Goal: Use online tool/utility: Utilize a website feature to perform a specific function

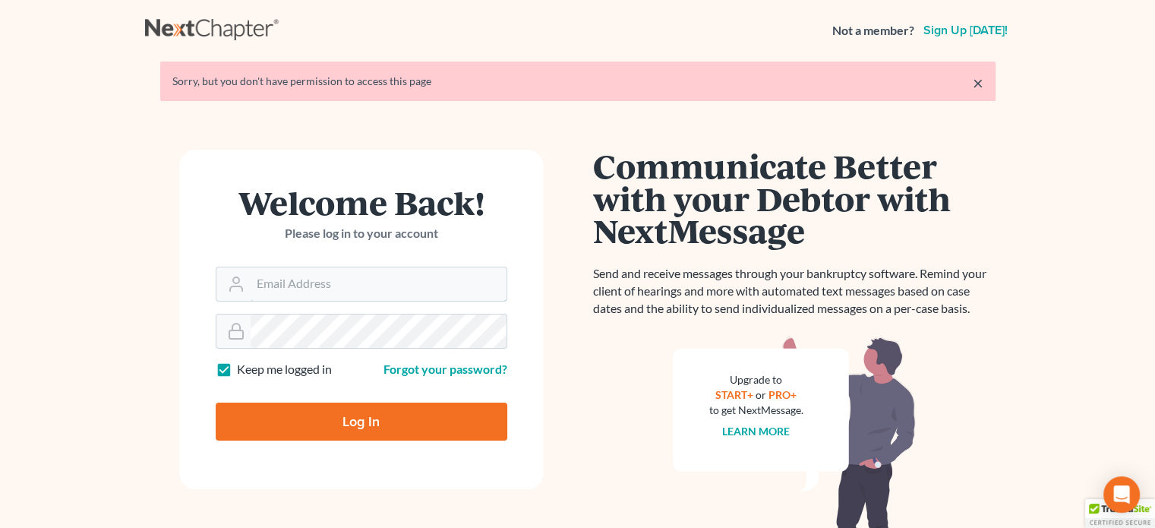
type input "[PERSON_NAME][EMAIL_ADDRESS][DOMAIN_NAME]"
click at [339, 418] on input "Log In" at bounding box center [362, 421] width 292 height 38
type input "Thinking..."
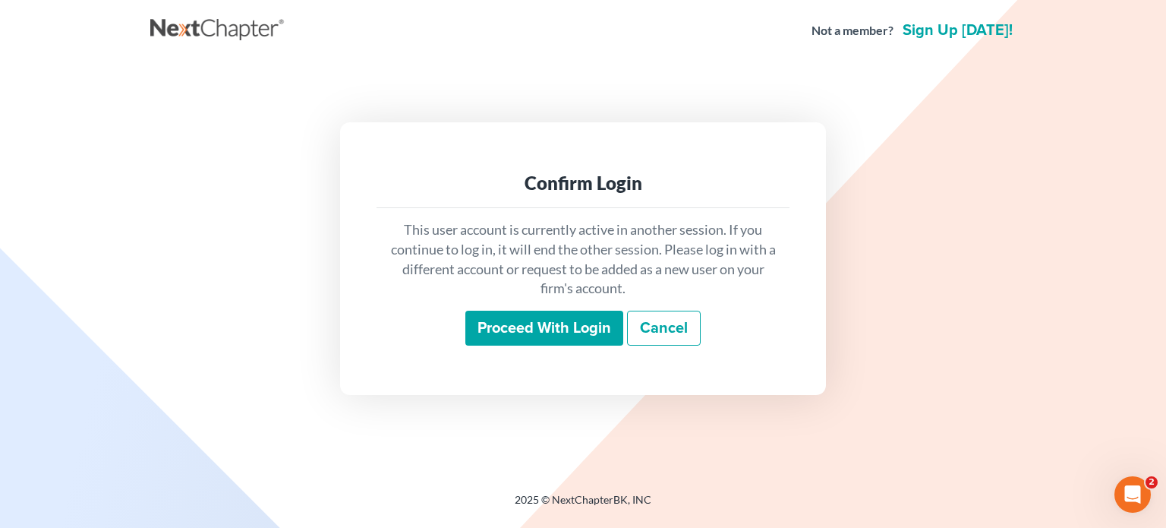
click at [528, 318] on input "Proceed with login" at bounding box center [544, 327] width 158 height 35
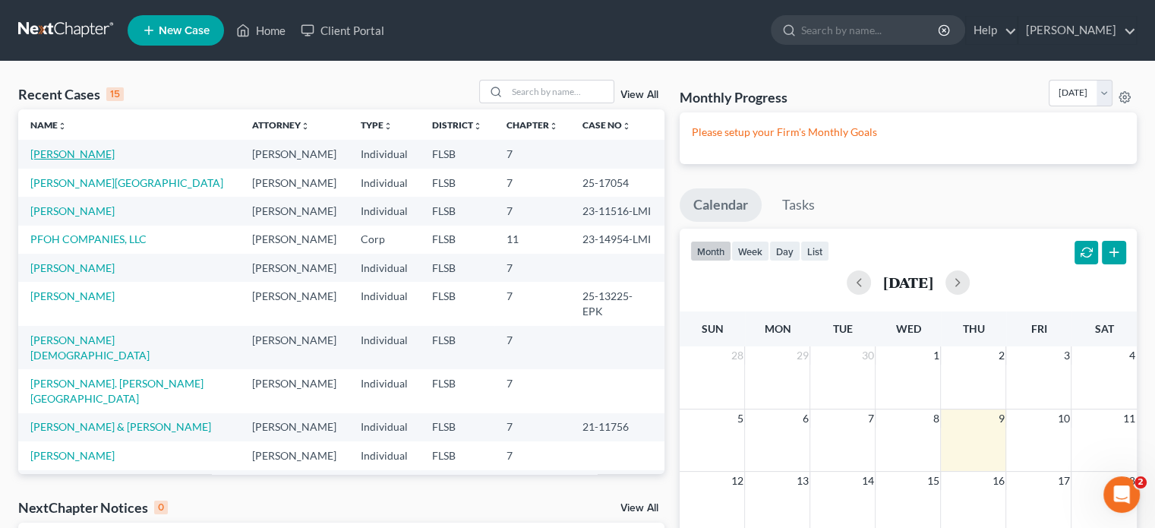
click at [83, 155] on link "[PERSON_NAME]" at bounding box center [72, 153] width 84 height 13
click at [83, 156] on link "[PERSON_NAME]" at bounding box center [72, 153] width 84 height 13
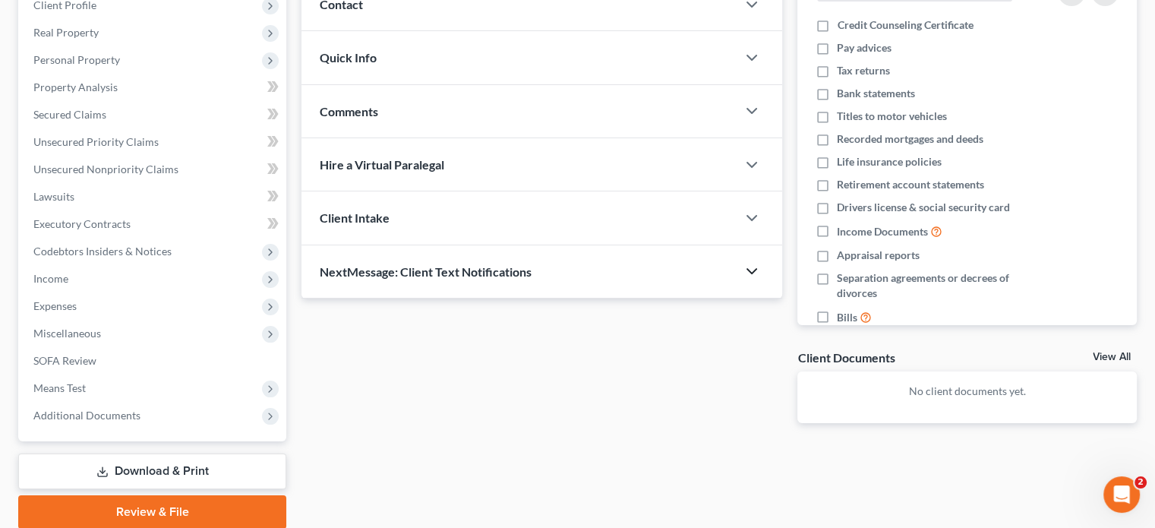
scroll to position [228, 0]
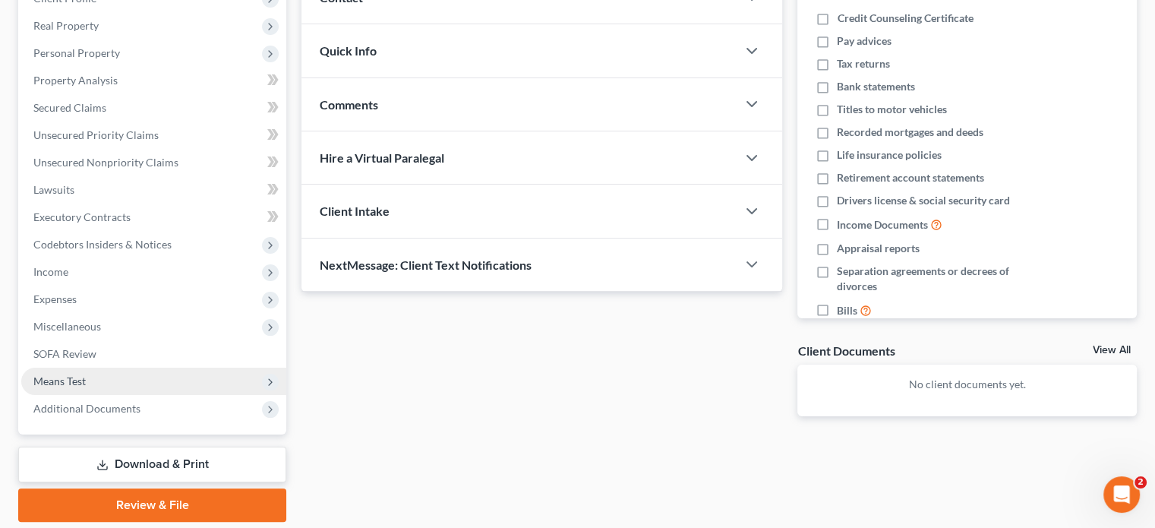
click at [87, 380] on span "Means Test" at bounding box center [153, 380] width 265 height 27
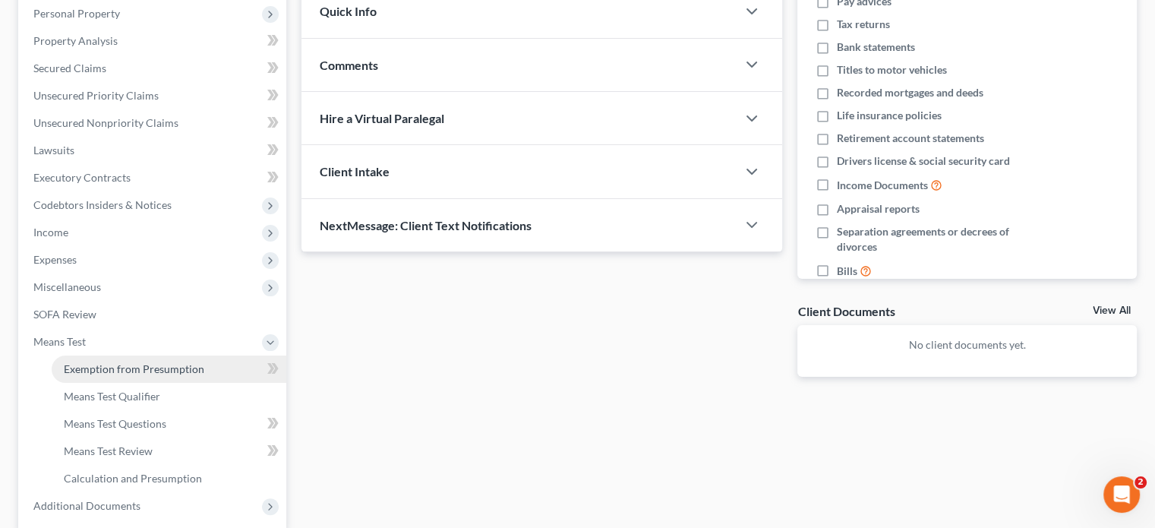
scroll to position [304, 0]
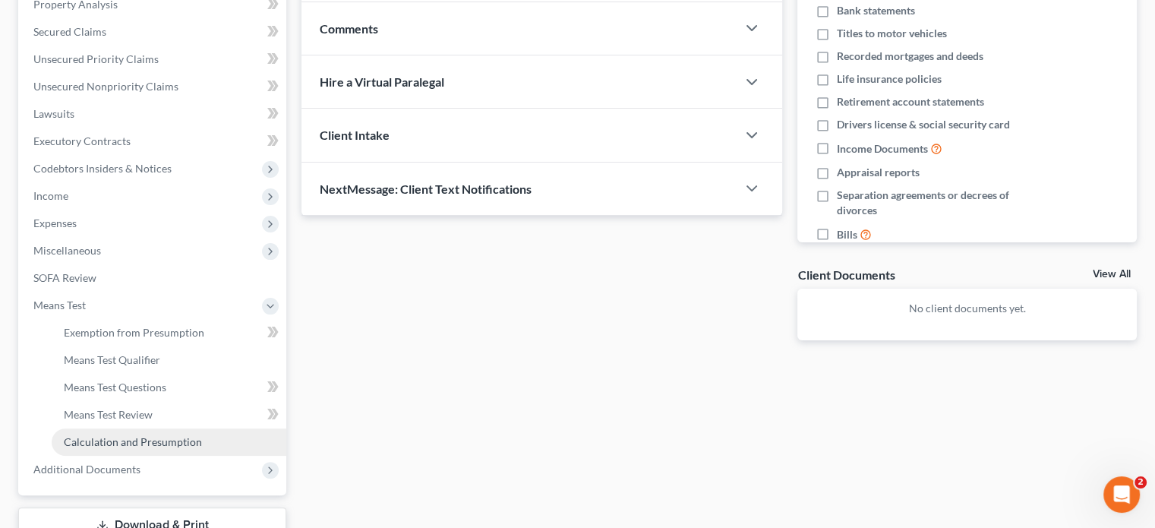
click at [106, 433] on link "Calculation and Presumption" at bounding box center [169, 441] width 235 height 27
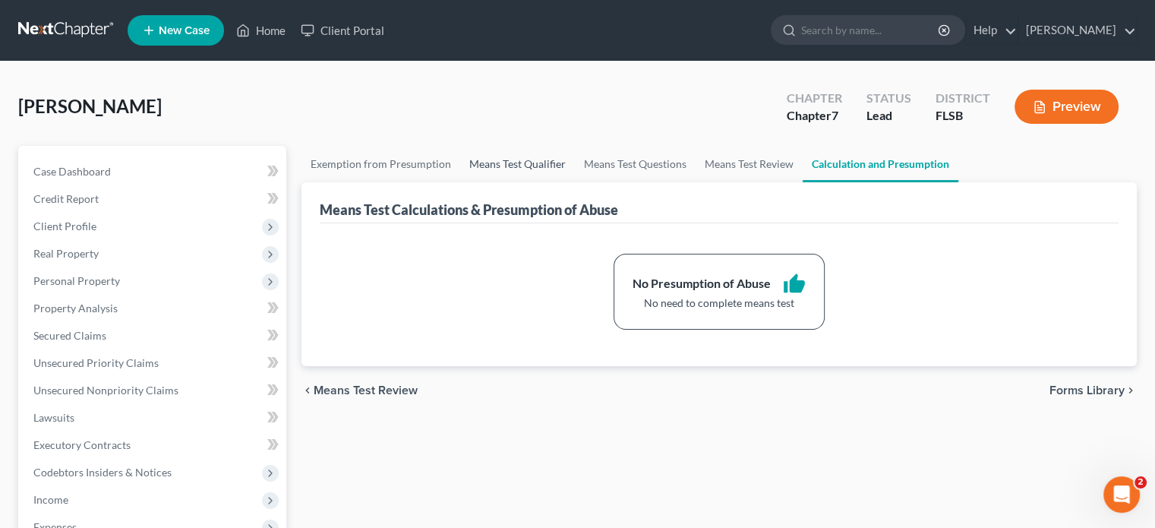
click at [506, 169] on link "Means Test Qualifier" at bounding box center [517, 164] width 115 height 36
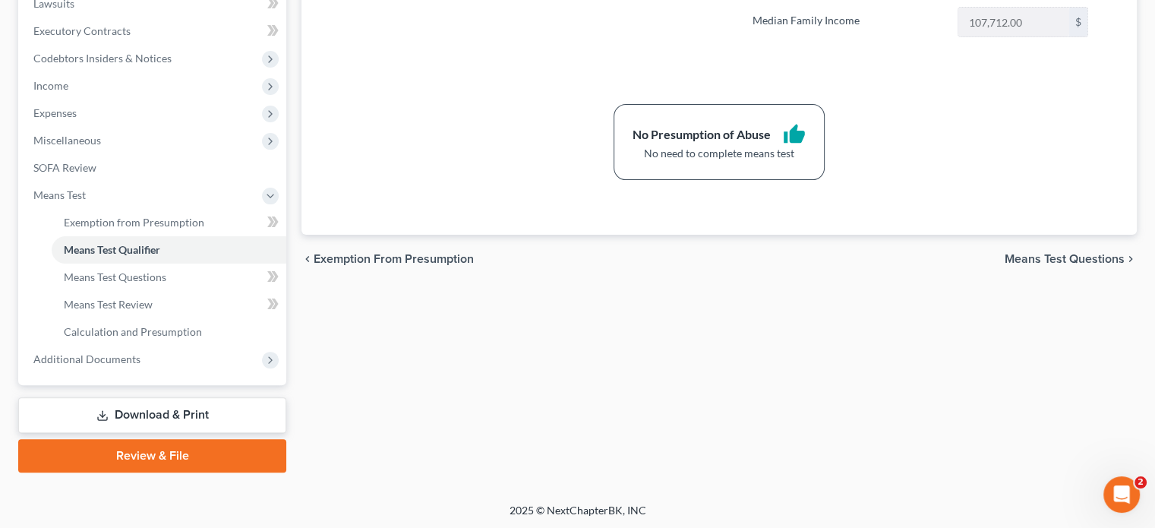
scroll to position [414, 0]
